Goal: Task Accomplishment & Management: Manage account settings

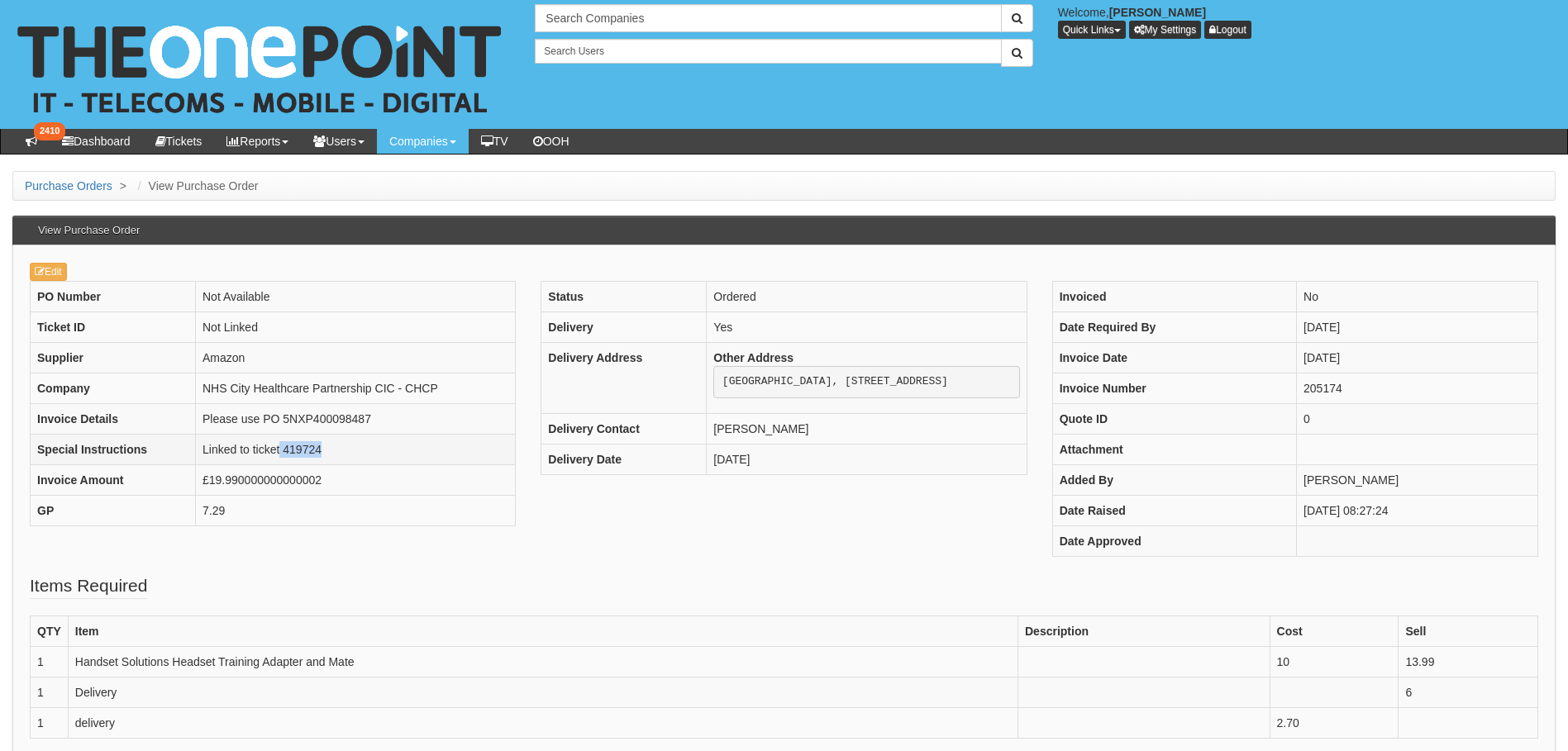
drag, startPoint x: 329, startPoint y: 451, endPoint x: 280, endPoint y: 451, distance: 49.0
click at [280, 451] on td "Linked to ticket 419724" at bounding box center [356, 449] width 320 height 30
click at [331, 448] on td "Linked to ticket 419724" at bounding box center [356, 449] width 320 height 30
click at [315, 455] on td "Linked to ticket 419724" at bounding box center [356, 449] width 320 height 30
drag, startPoint x: 320, startPoint y: 453, endPoint x: 284, endPoint y: 453, distance: 36.0
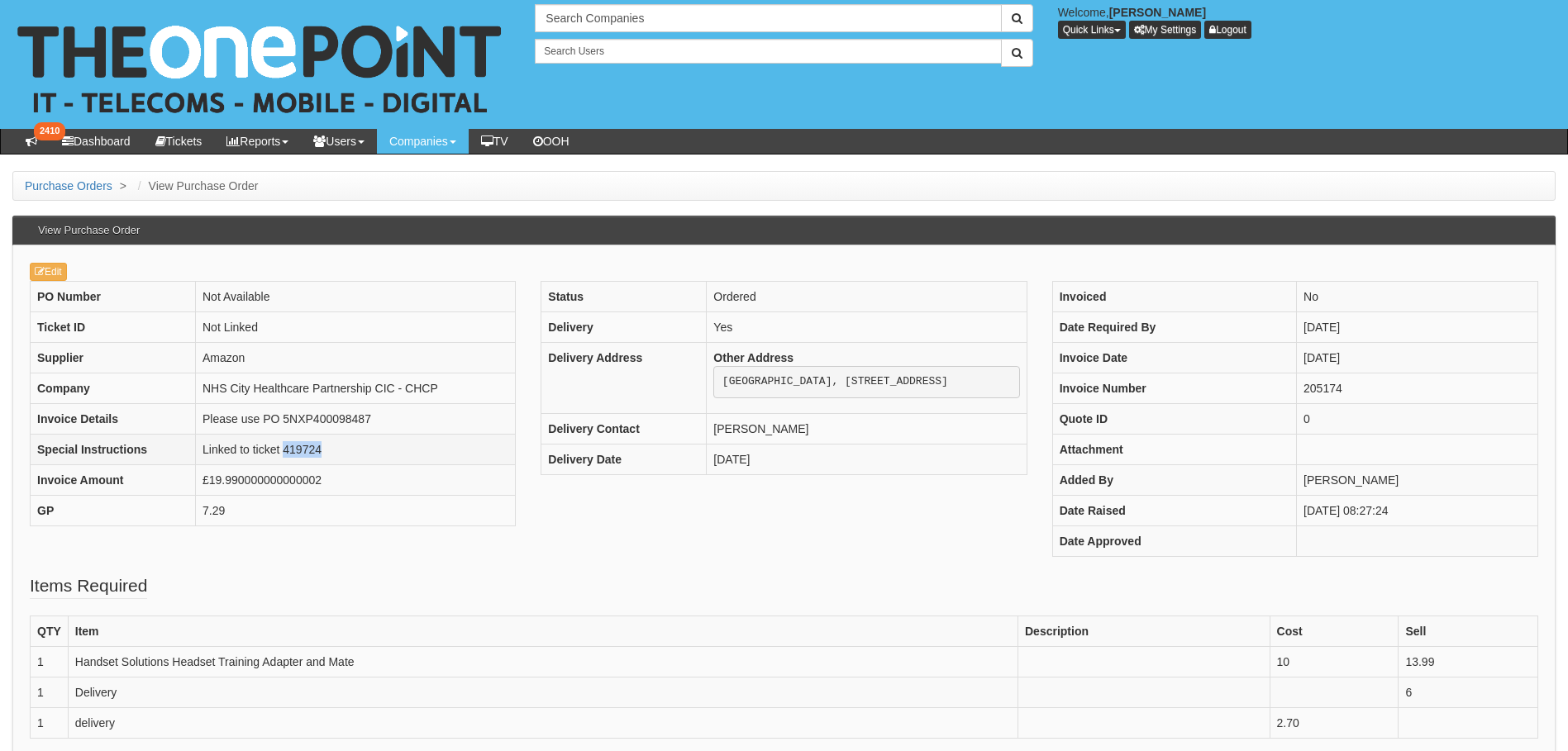
click at [284, 453] on td "Linked to ticket 419724" at bounding box center [356, 449] width 320 height 30
drag, startPoint x: 284, startPoint y: 453, endPoint x: 294, endPoint y: 452, distance: 10.0
copy td "419724"
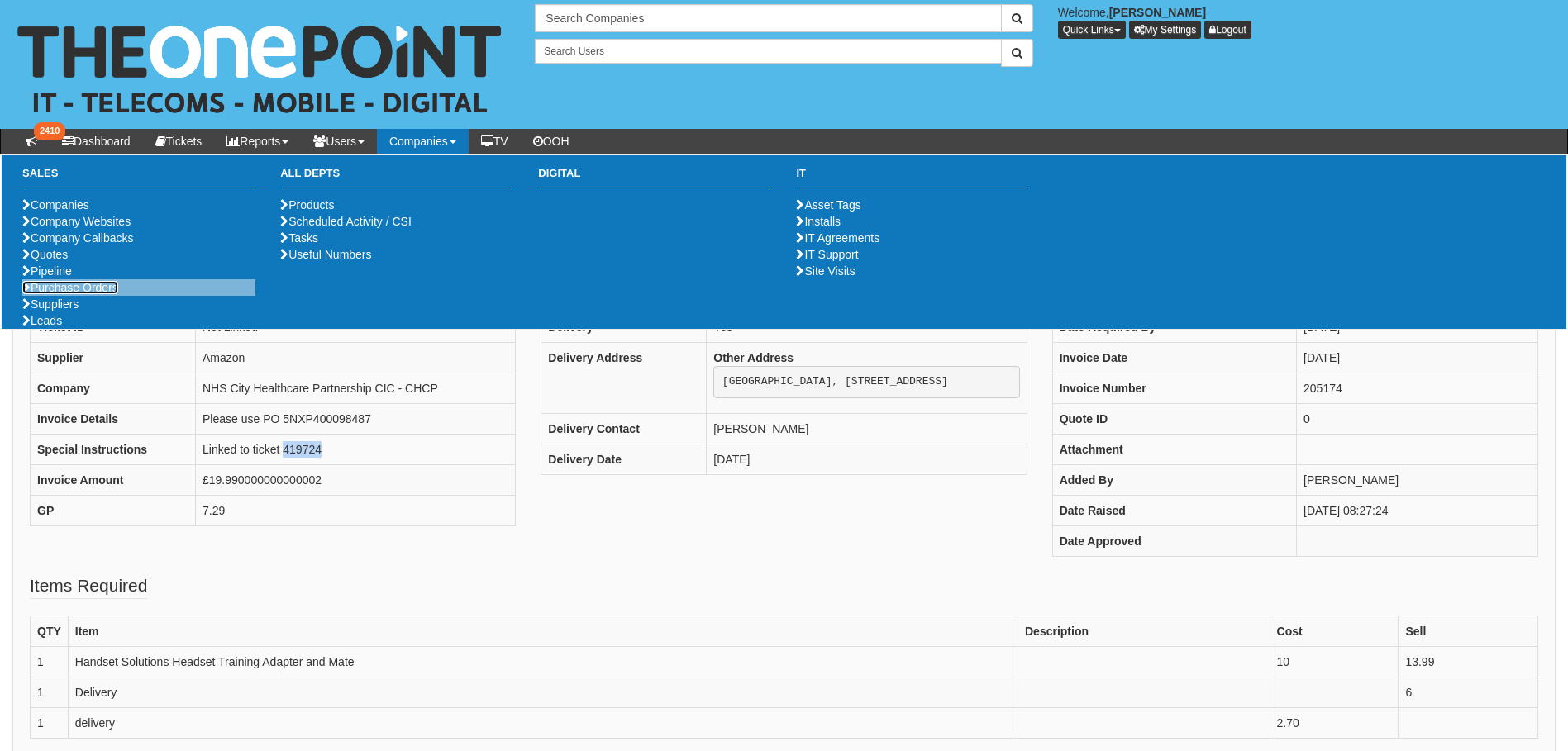
click at [106, 295] on link "Purchase Orders" at bounding box center [70, 288] width 96 height 13
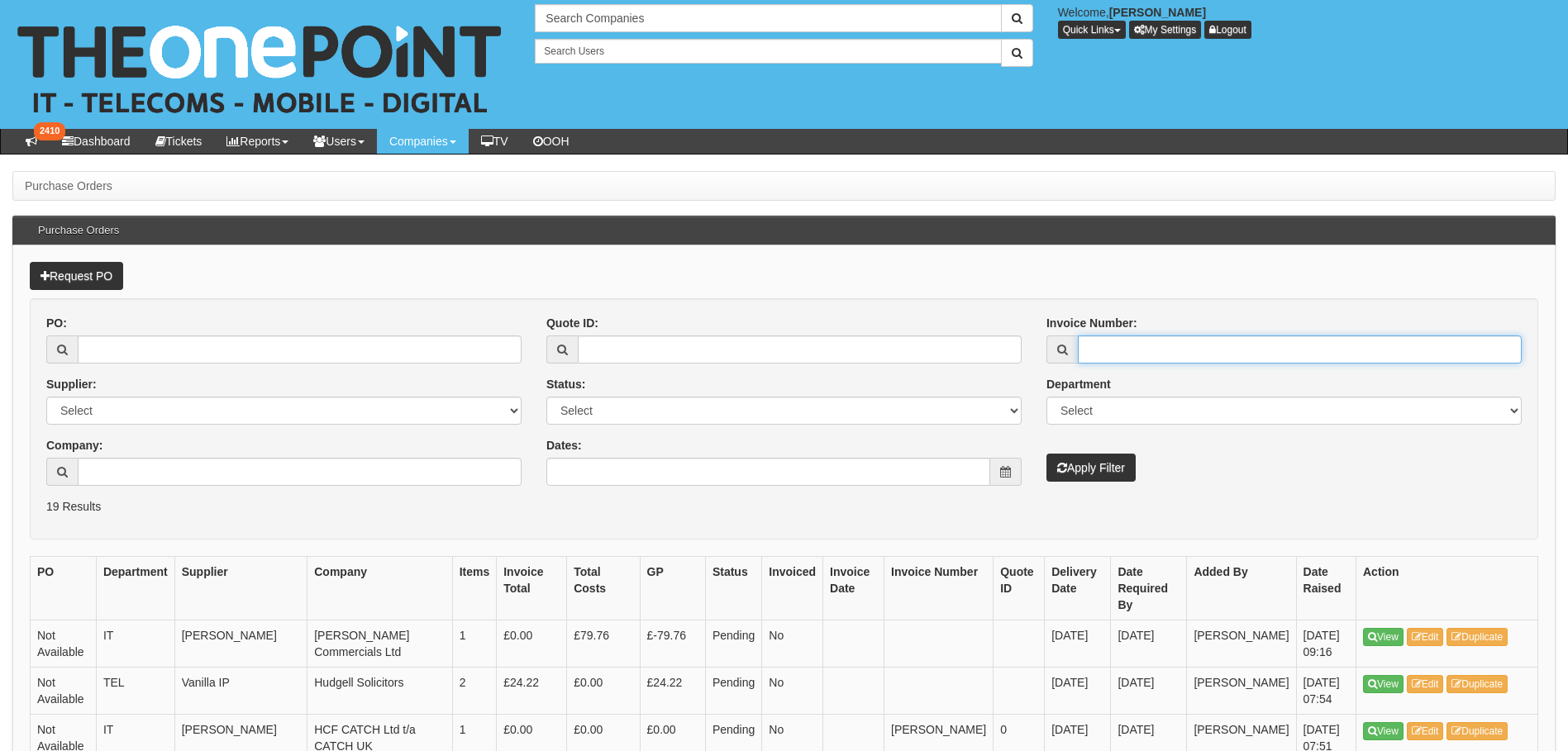
click at [1131, 342] on input "Invoice Number:" at bounding box center [1300, 349] width 443 height 28
paste input "5NXP400098636"
type input "5NXP400098636"
click at [1090, 471] on button "Apply Filter" at bounding box center [1090, 468] width 89 height 28
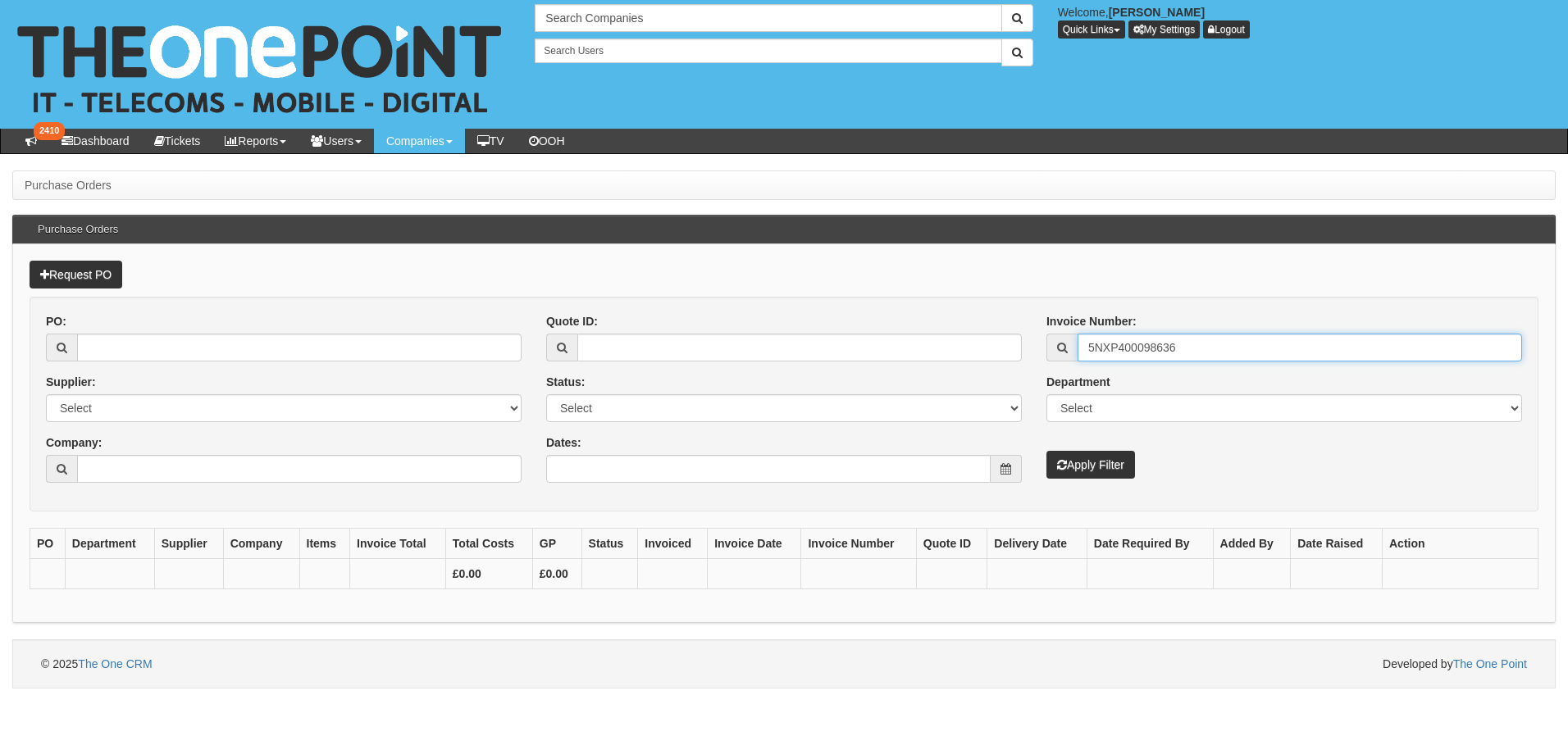
drag, startPoint x: 1181, startPoint y: 343, endPoint x: 1083, endPoint y: 344, distance: 98.0
click at [1083, 344] on input "5NXP400098636" at bounding box center [1299, 348] width 445 height 28
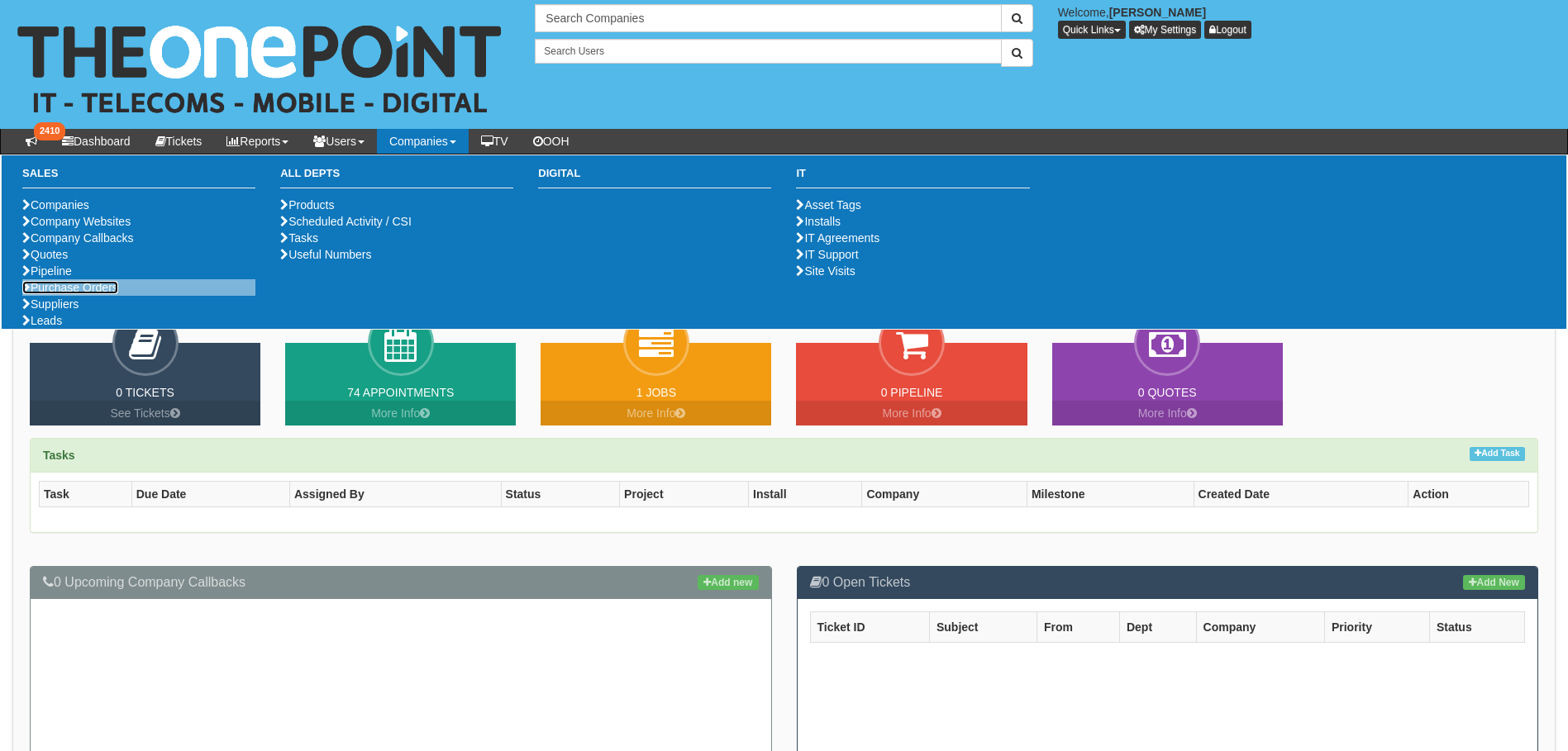
click at [87, 295] on link "Purchase Orders" at bounding box center [70, 288] width 96 height 13
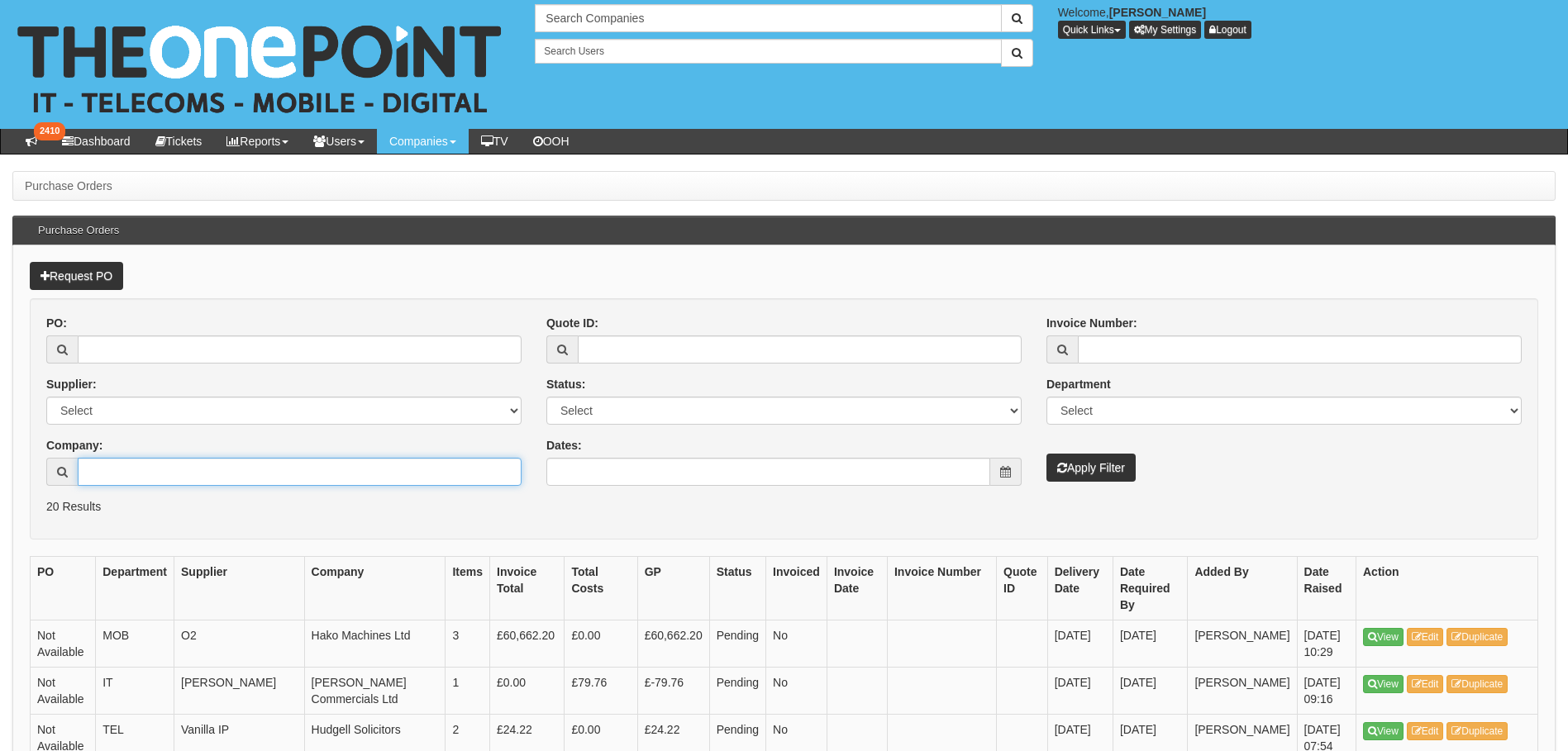
click at [113, 465] on input "Company:" at bounding box center [299, 472] width 443 height 28
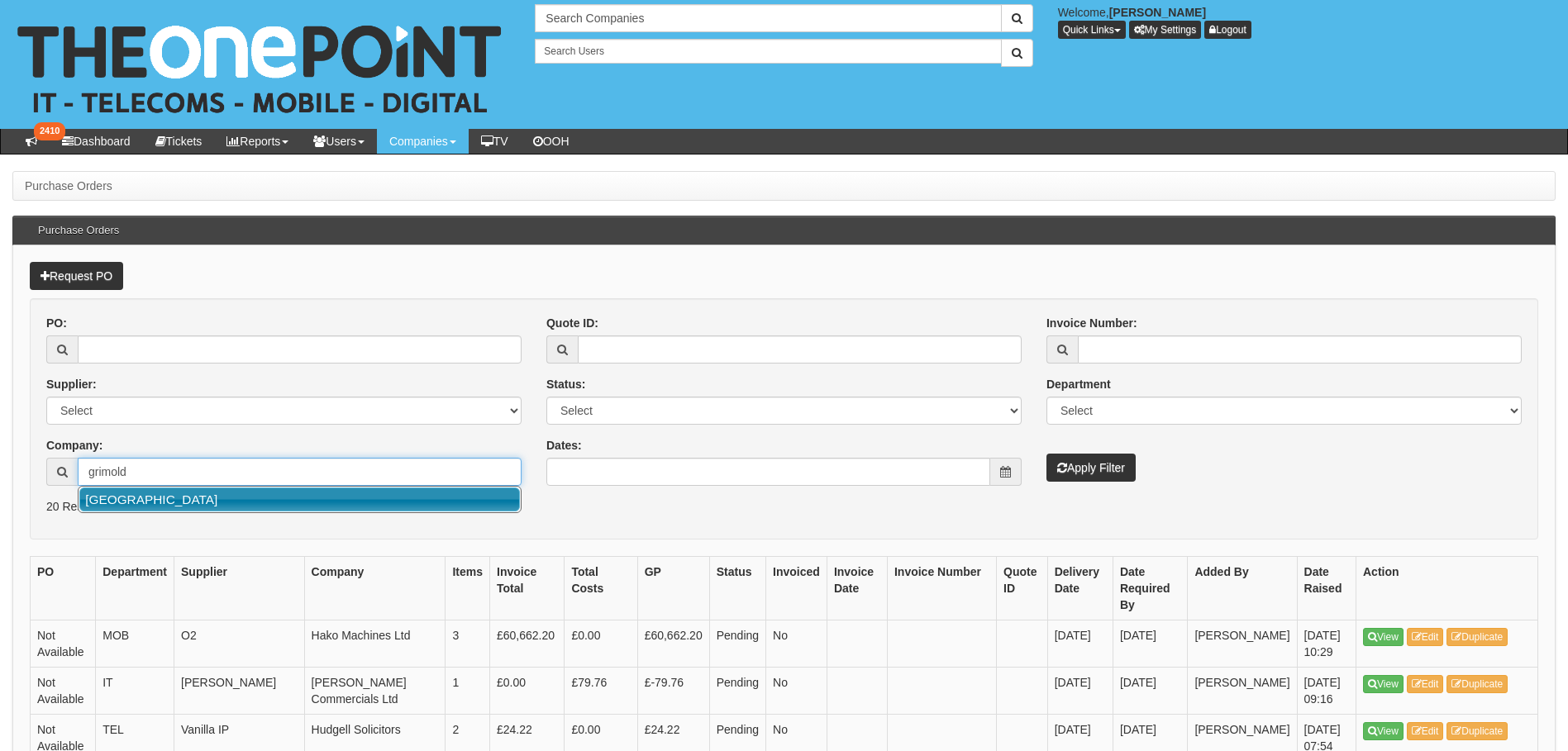
click at [135, 502] on link "[GEOGRAPHIC_DATA]" at bounding box center [299, 499] width 441 height 24
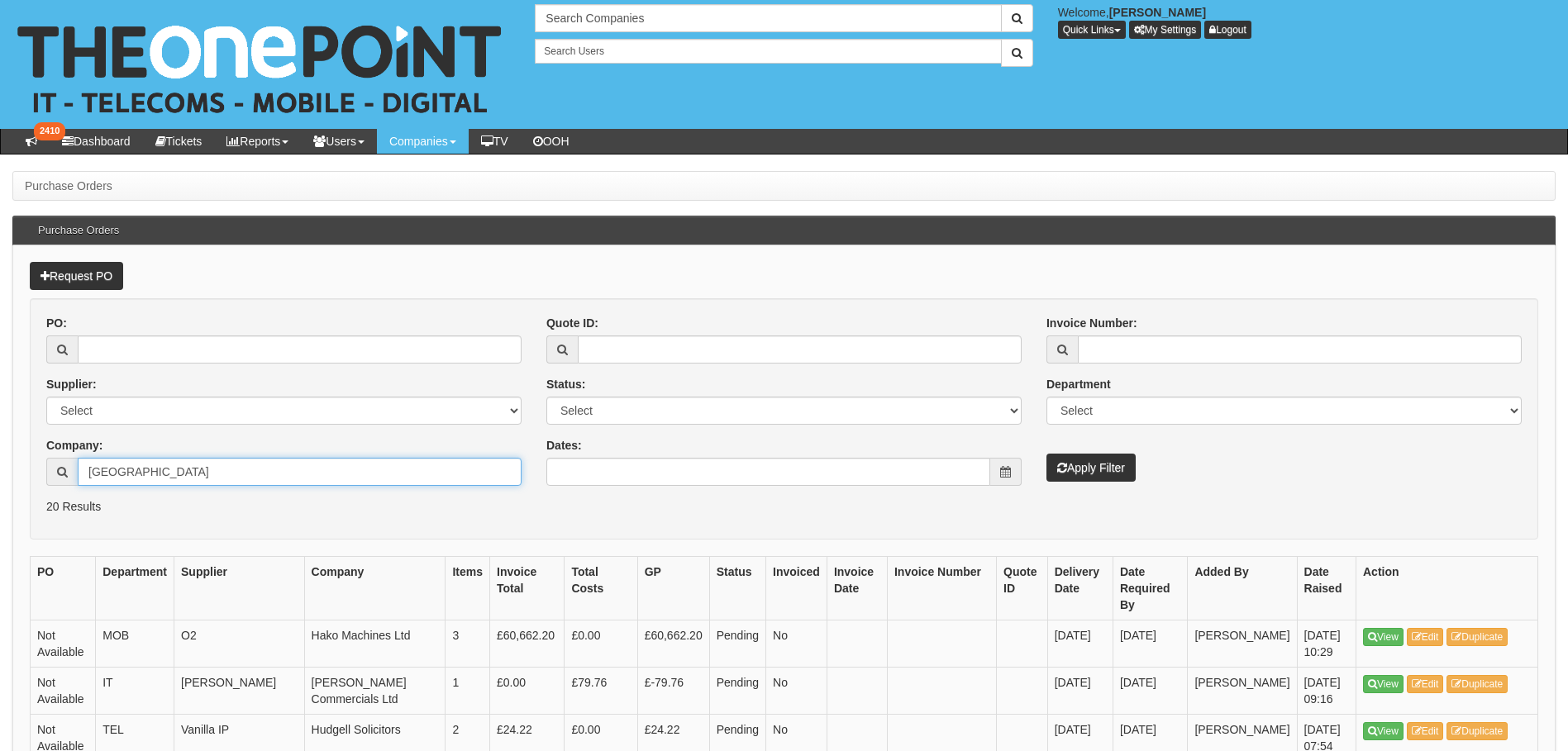
type input "[GEOGRAPHIC_DATA]"
click at [1090, 469] on button "Apply Filter" at bounding box center [1090, 468] width 89 height 28
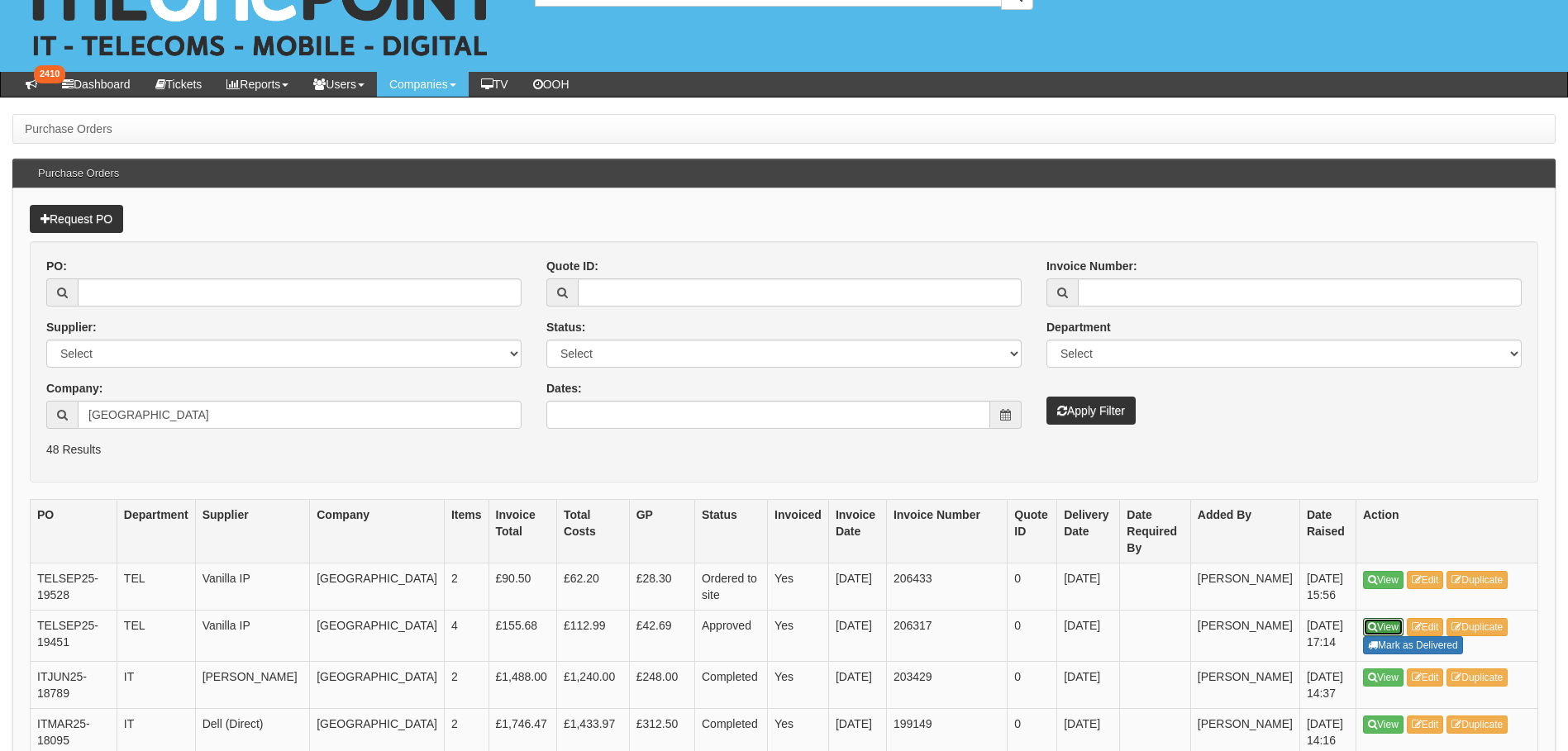
scroll to position [82, 0]
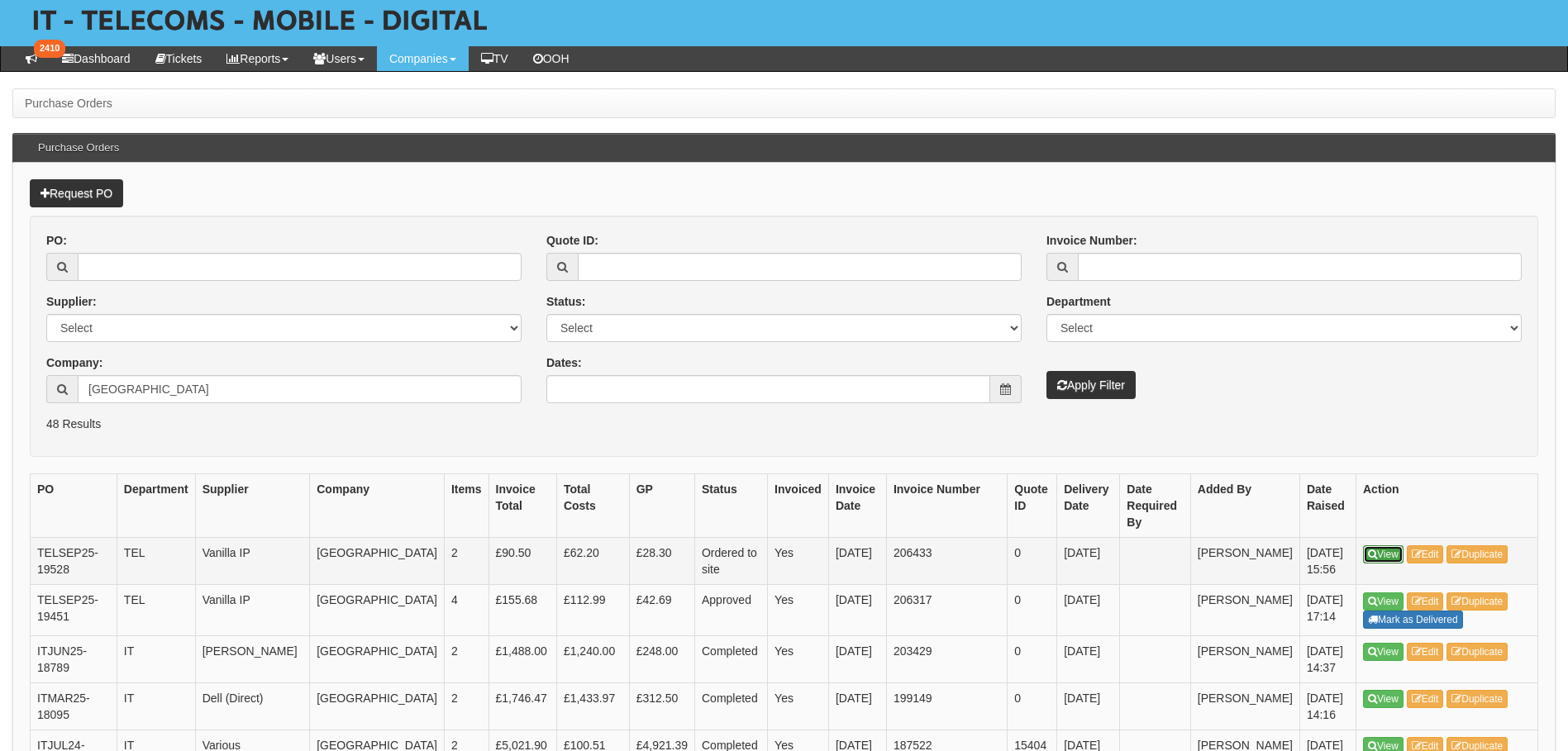
click at [1395, 552] on link "View" at bounding box center [1382, 554] width 41 height 18
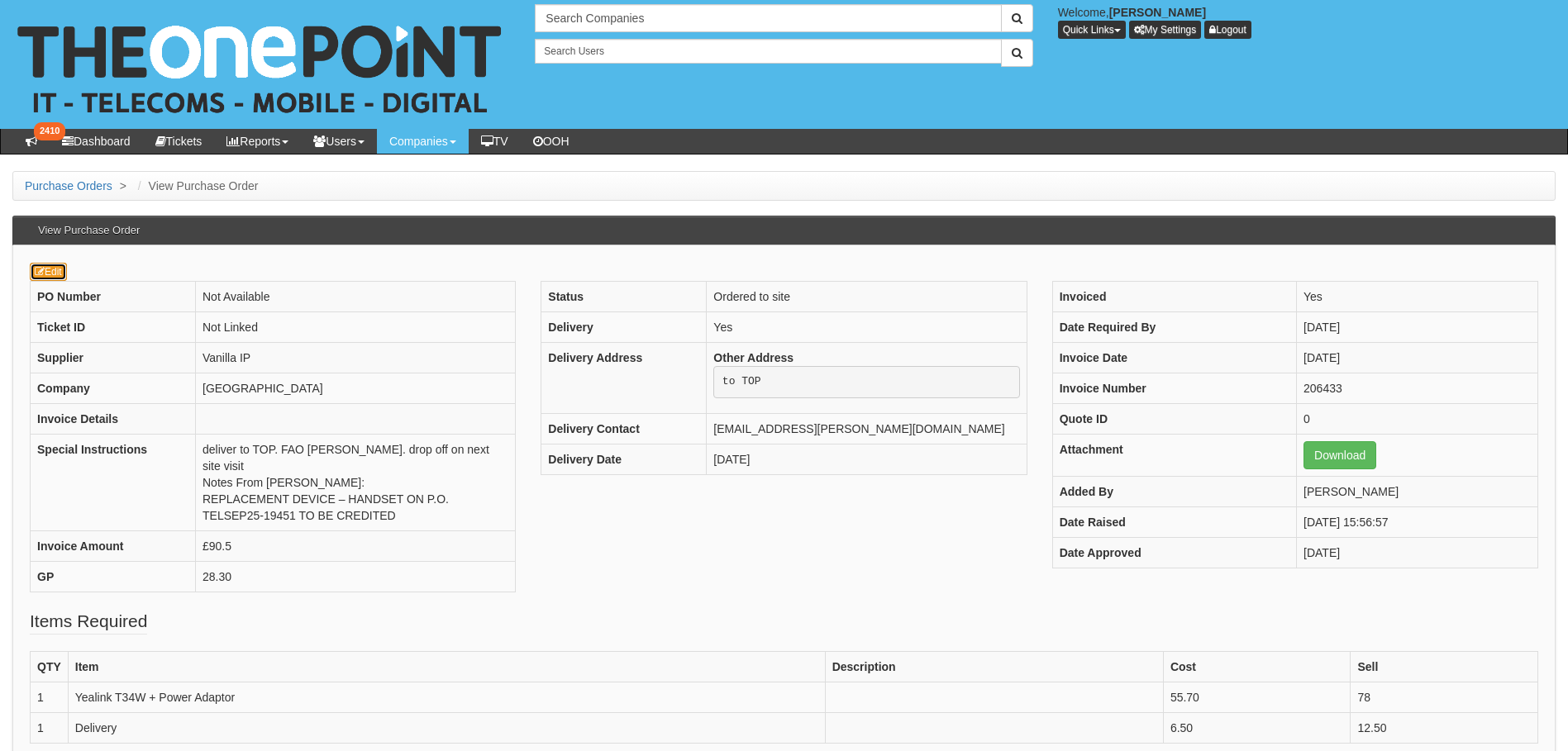
click at [42, 277] on link "Edit" at bounding box center [47, 271] width 37 height 18
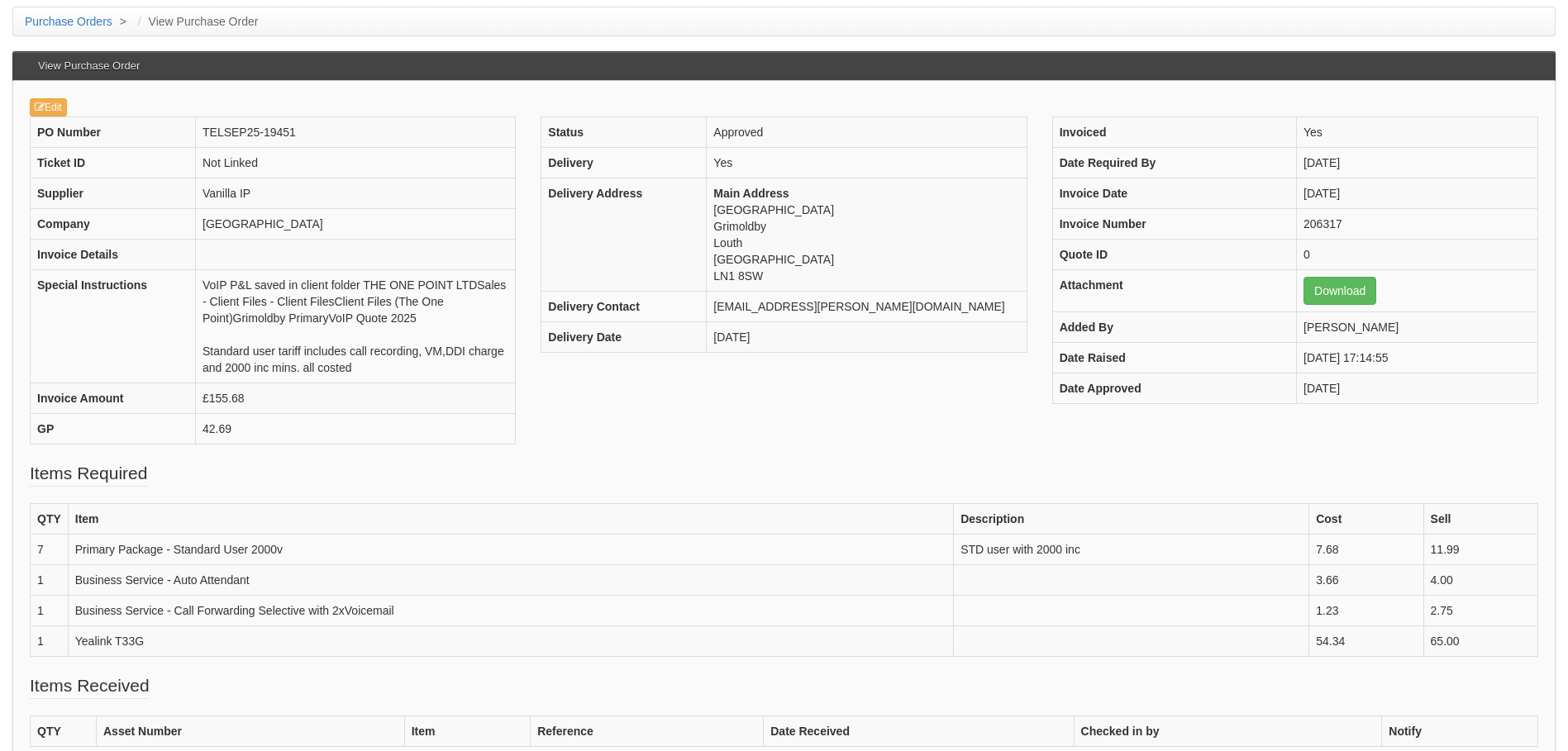
scroll to position [495, 0]
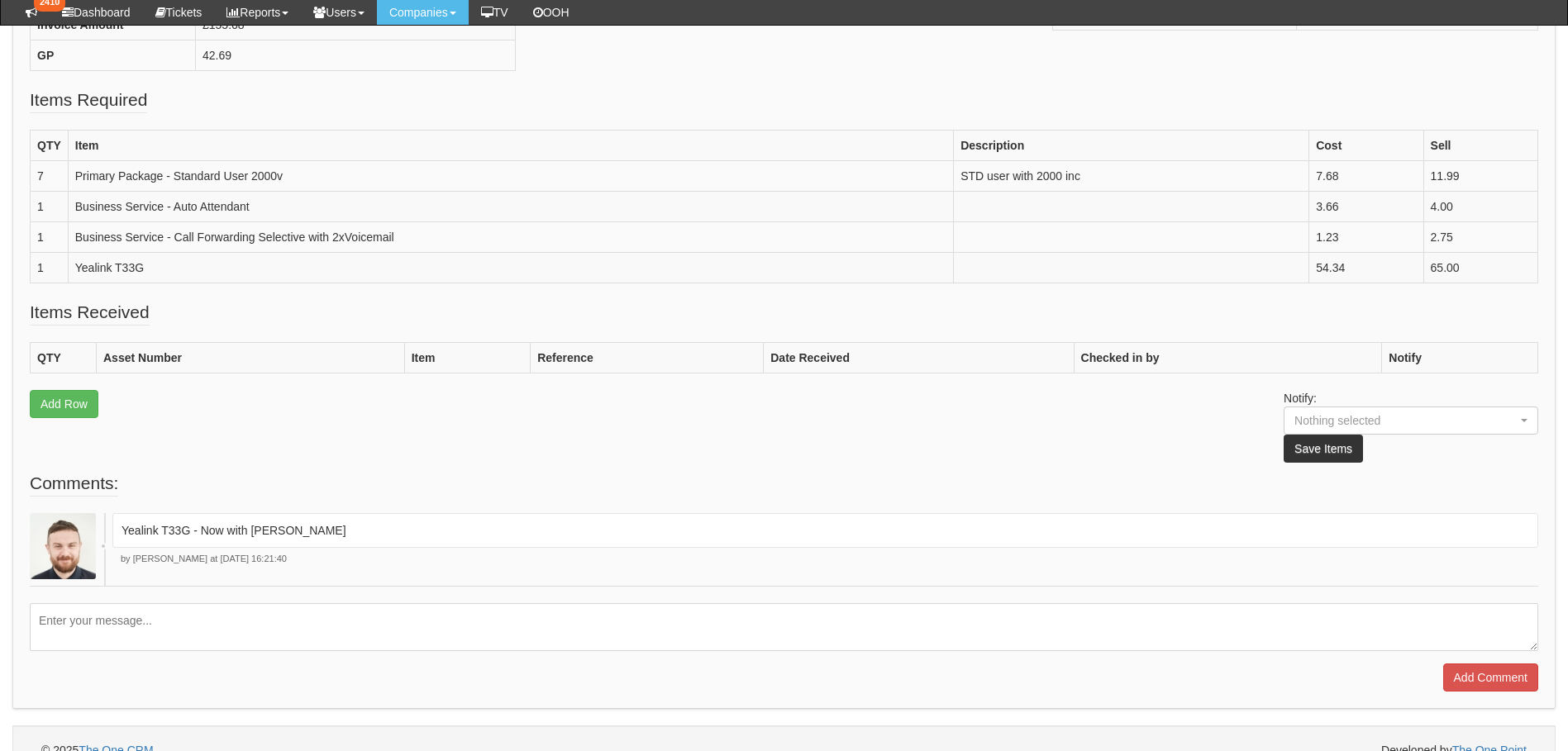
click at [126, 622] on textarea at bounding box center [784, 627] width 1508 height 48
type textarea "P"
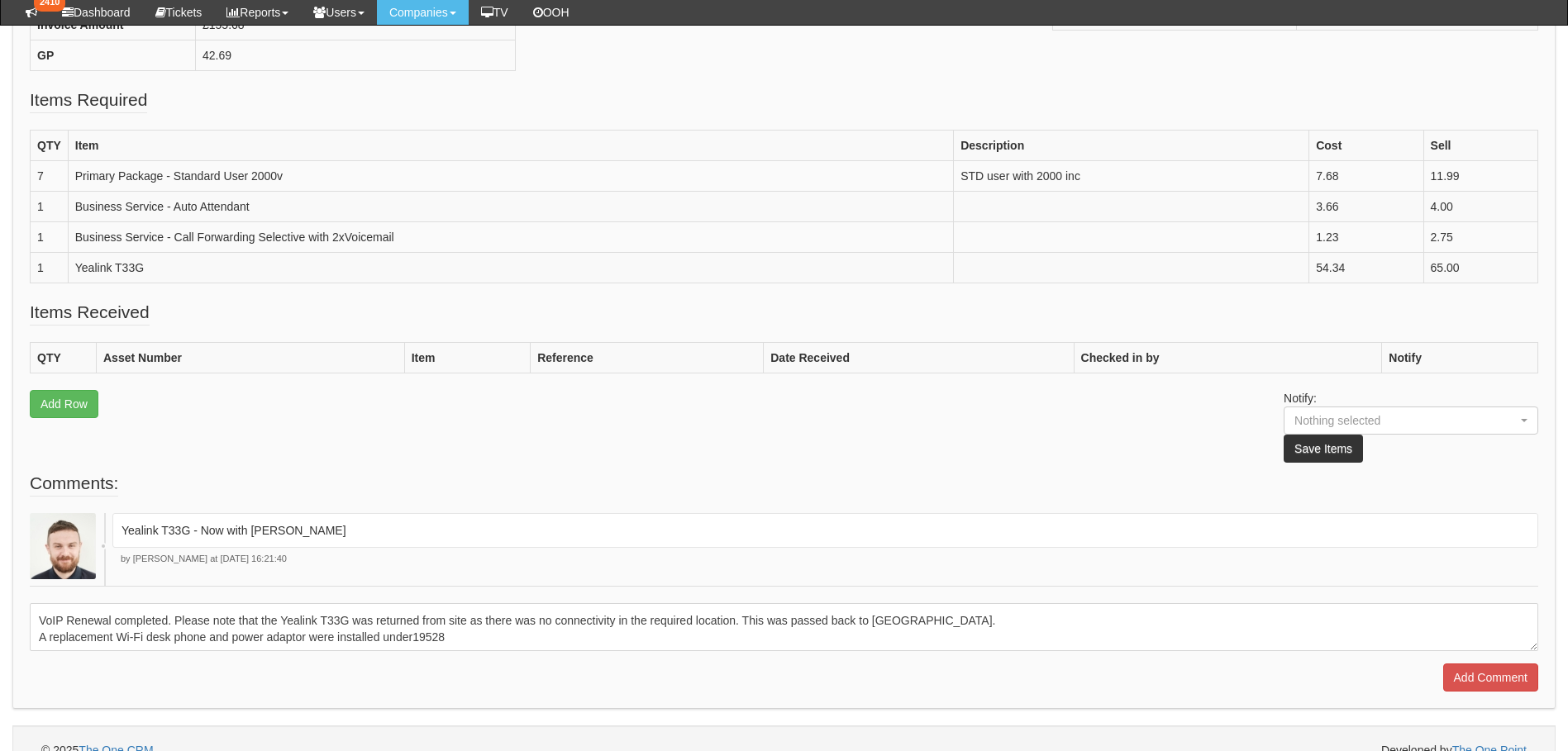
click at [413, 640] on textarea "VoIP Renewal completed. Please note that the Yealink T33G was returned from sit…" at bounding box center [784, 627] width 1508 height 48
type textarea "VoIP Renewal completed. Please note that the Yealink T33G was returned from sit…"
click at [1483, 676] on input "Add Comment" at bounding box center [1490, 677] width 95 height 28
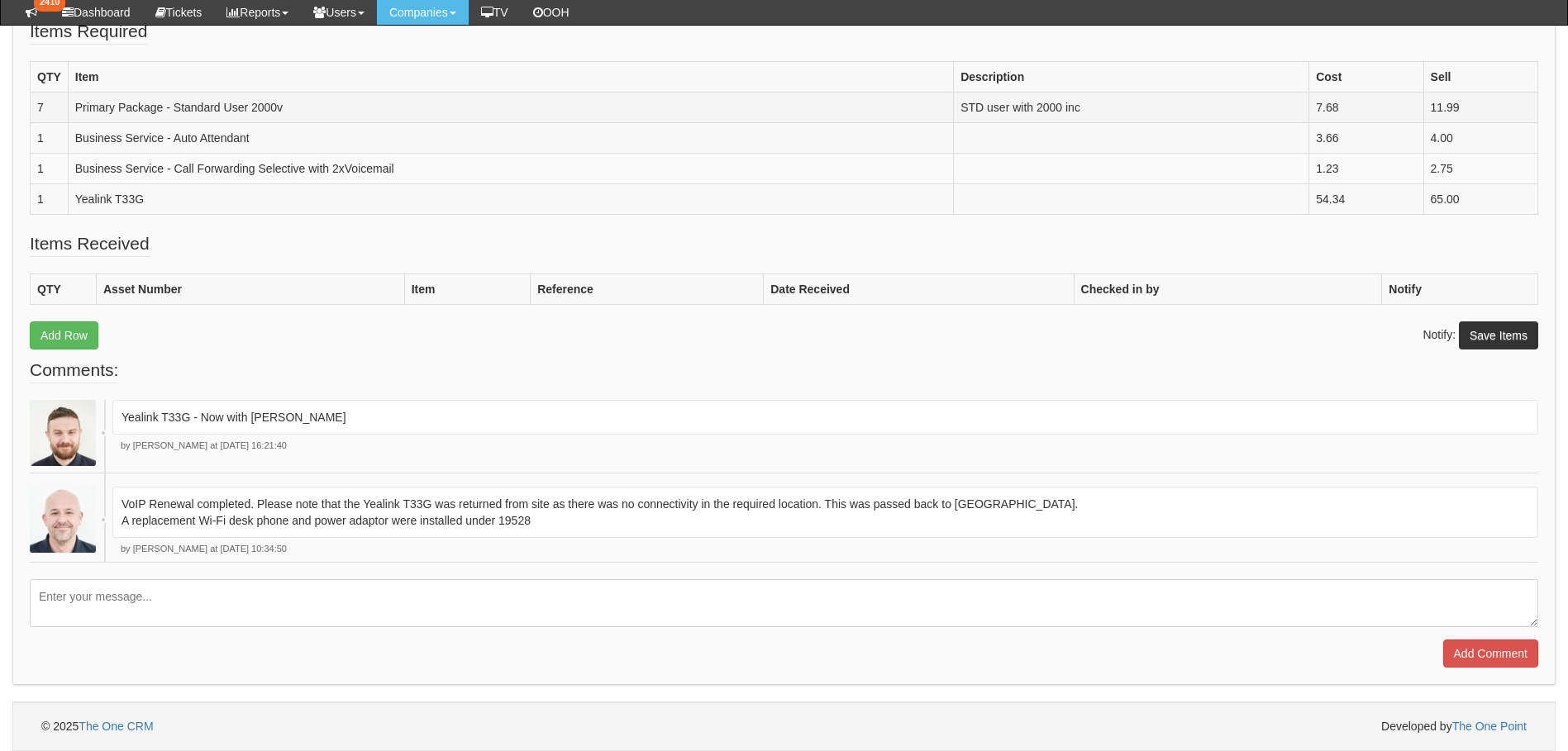
scroll to position [649, 0]
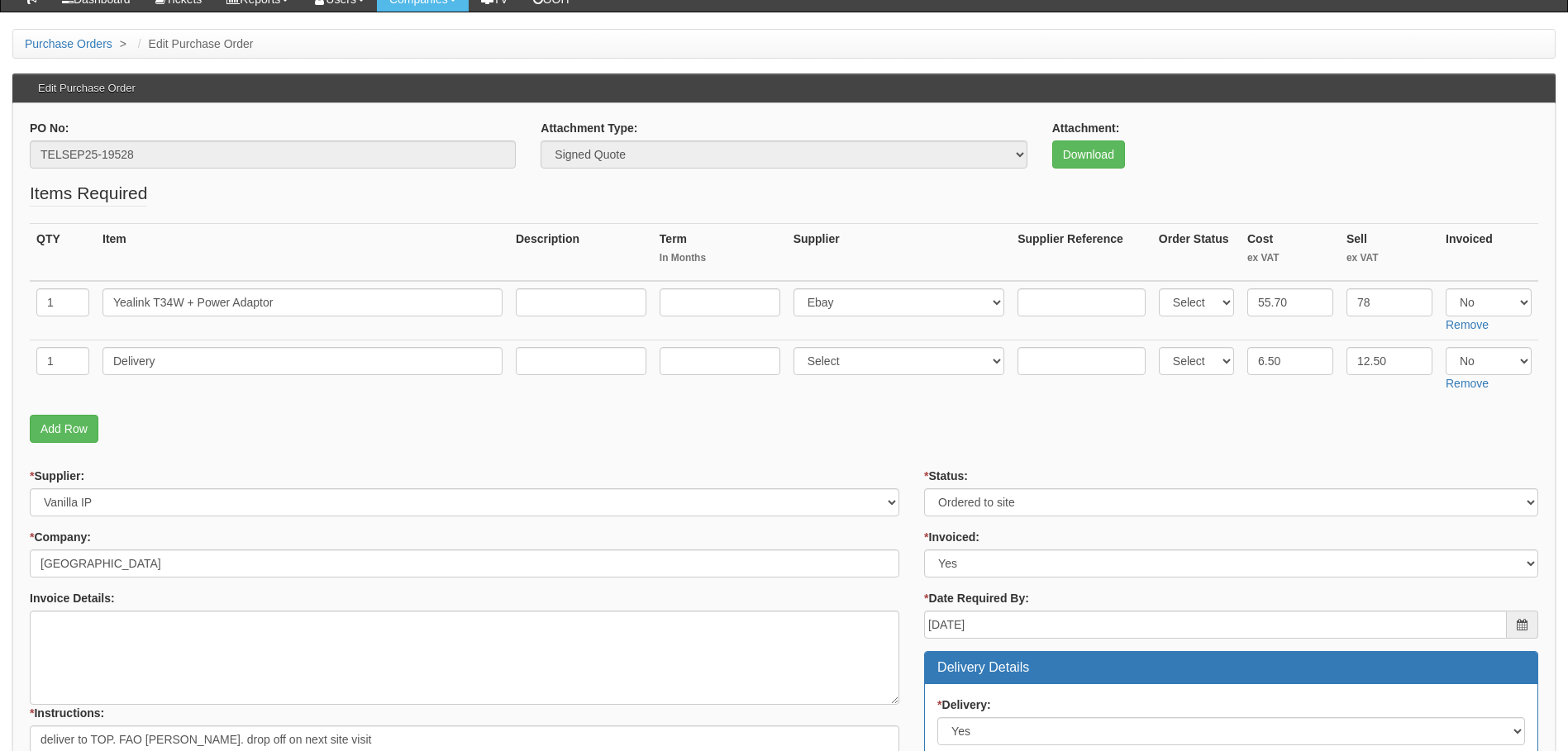
scroll to position [165, 0]
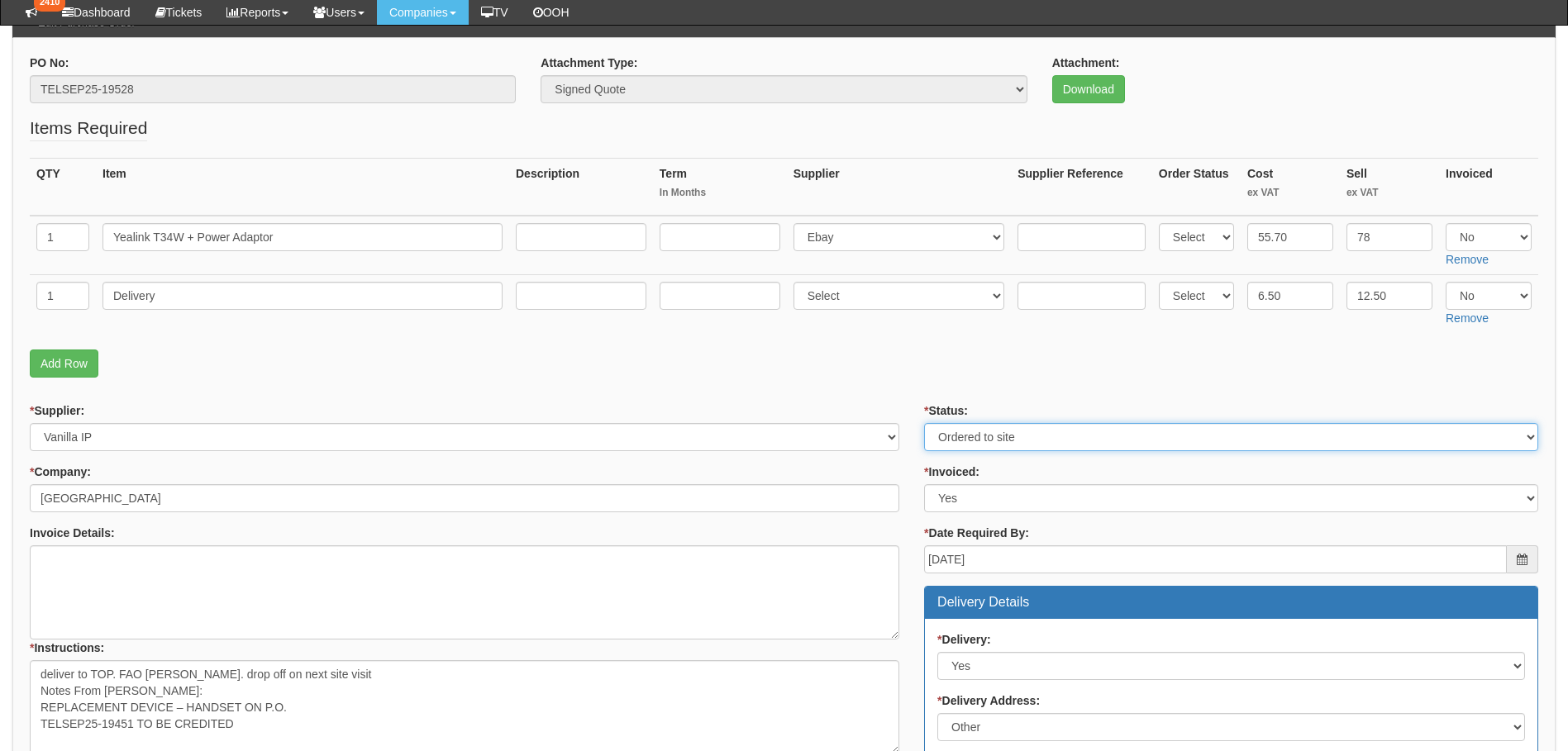
click at [1013, 438] on select "Select Approved Completed Delivered Invoiced Ordered Ordered to site Part Order…" at bounding box center [1231, 438] width 614 height 28
select select "6"
click at [924, 423] on select "Select Approved Completed Delivered Invoiced Ordered Ordered to site Part Order…" at bounding box center [1231, 438] width 614 height 28
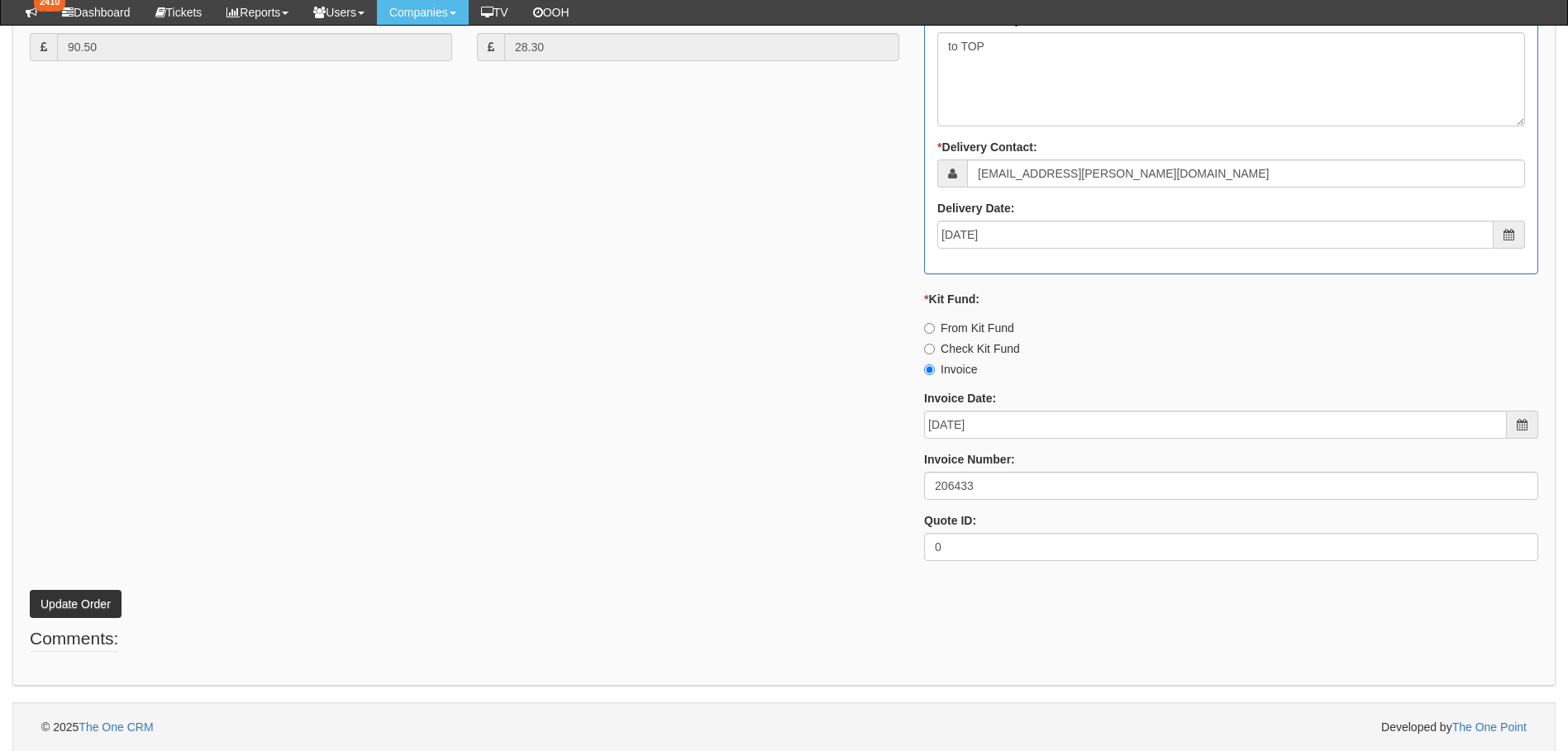
scroll to position [908, 0]
click at [65, 603] on button "Update Order" at bounding box center [75, 603] width 92 height 28
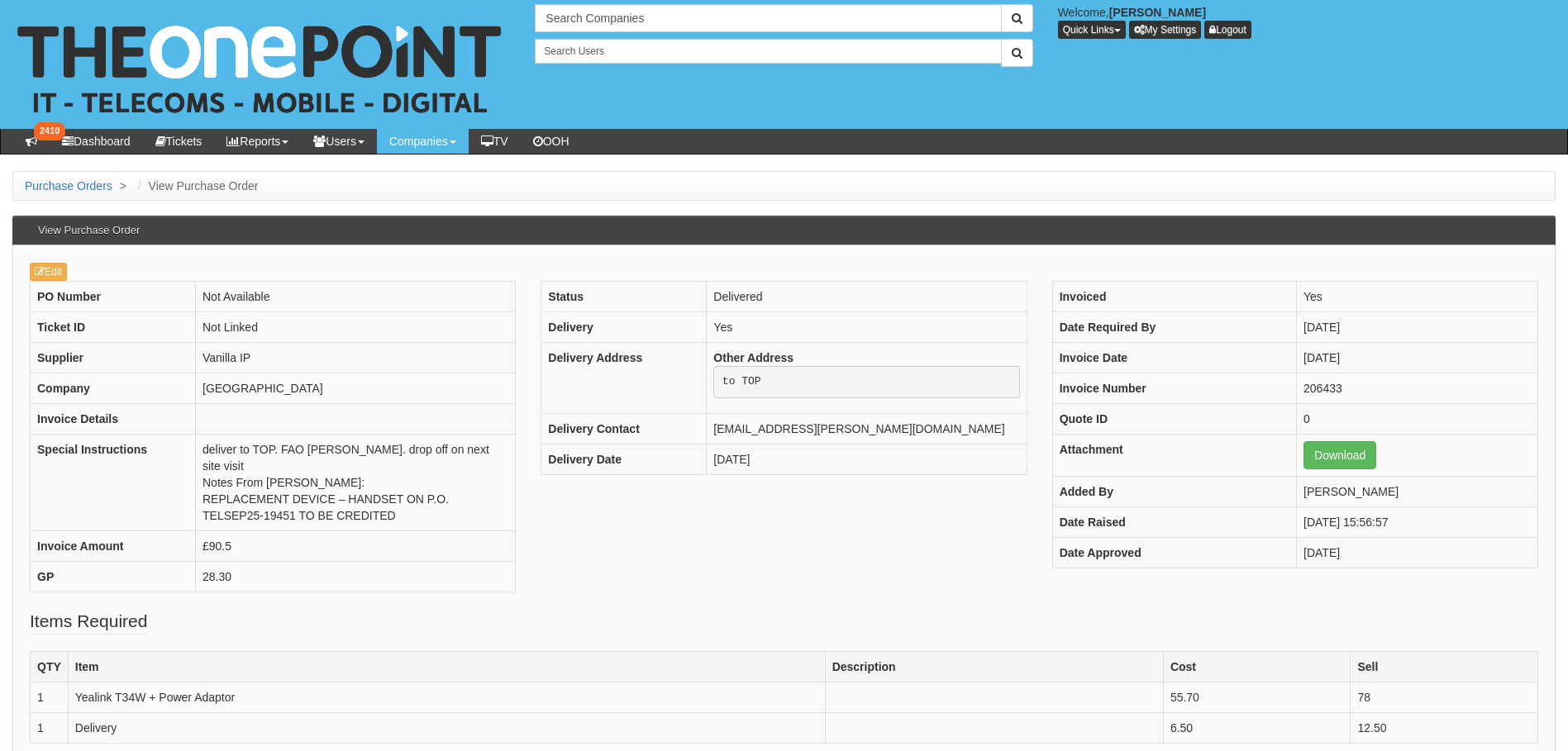
scroll to position [264, 0]
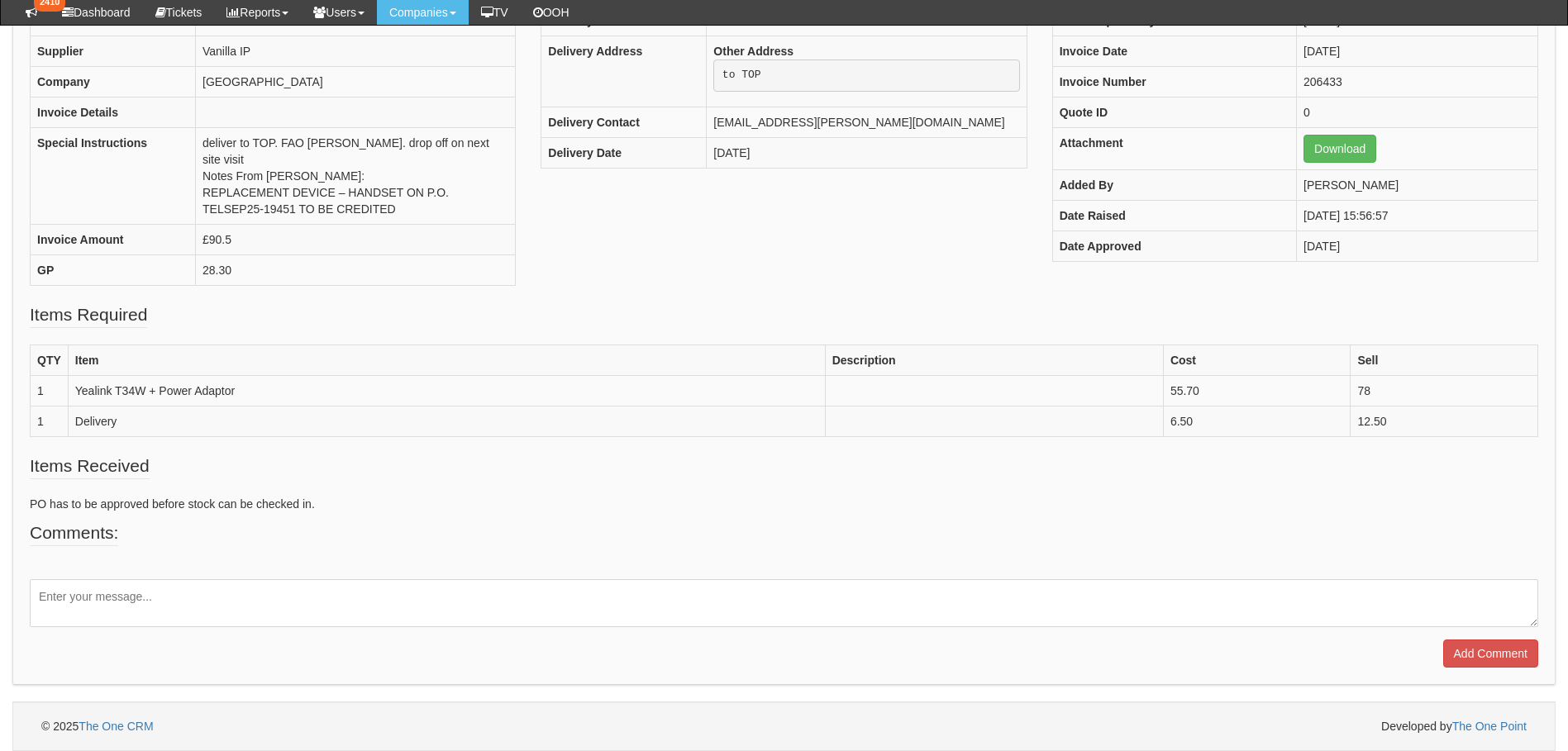
click at [82, 599] on textarea at bounding box center [784, 603] width 1508 height 48
type textarea "Installation complete"
click at [1523, 653] on input "Add Comment" at bounding box center [1490, 653] width 95 height 28
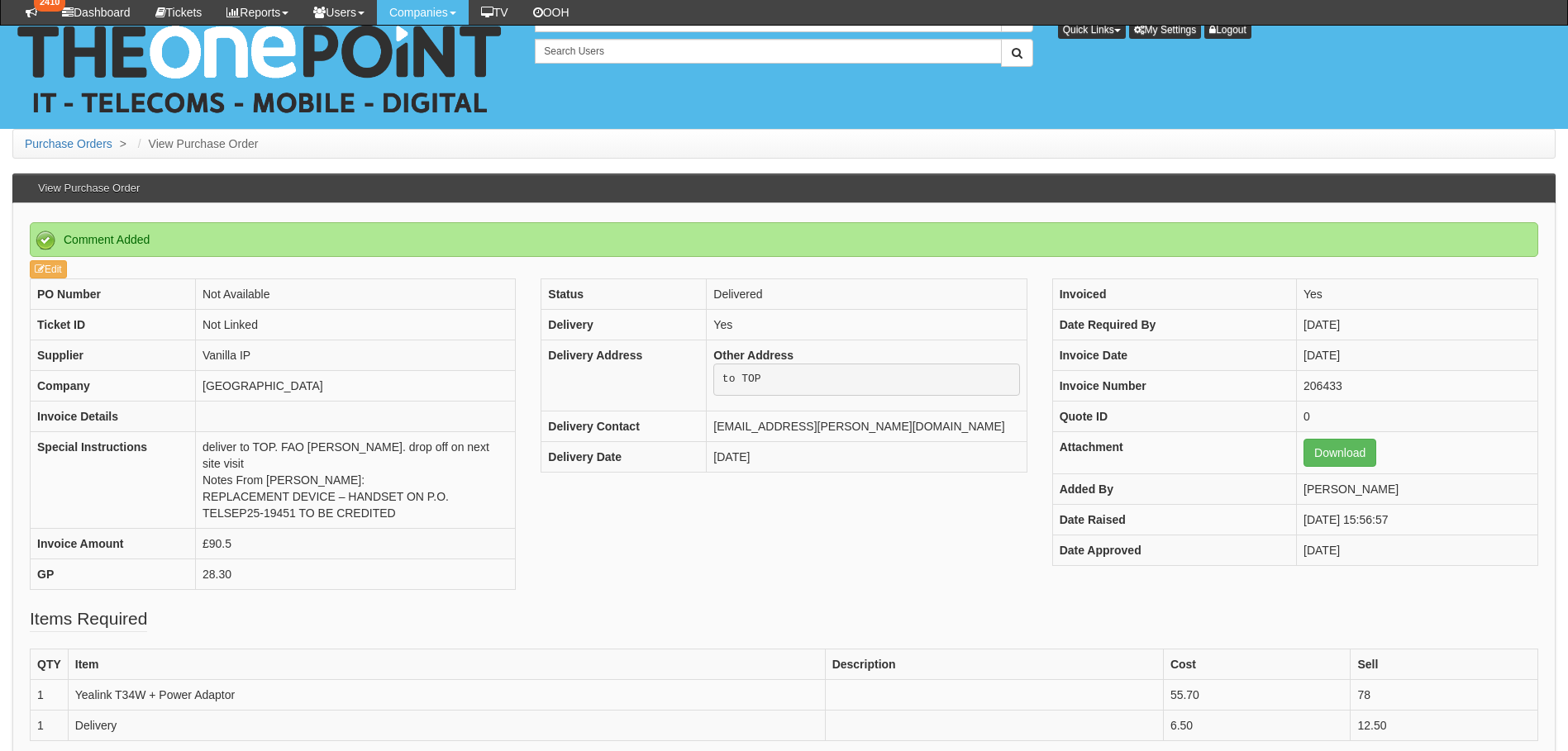
scroll to position [378, 0]
